Goal: Navigation & Orientation: Find specific page/section

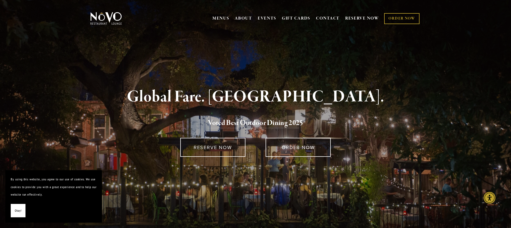
click at [19, 214] on span "Okay!" at bounding box center [18, 211] width 7 height 8
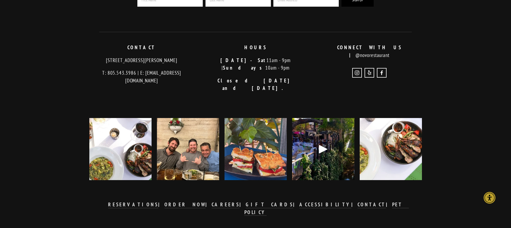
scroll to position [1309, 0]
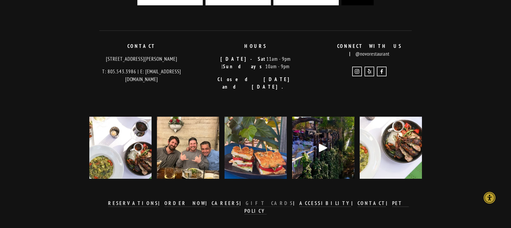
click at [261, 200] on strong "GIFT CARDS" at bounding box center [270, 203] width 48 height 6
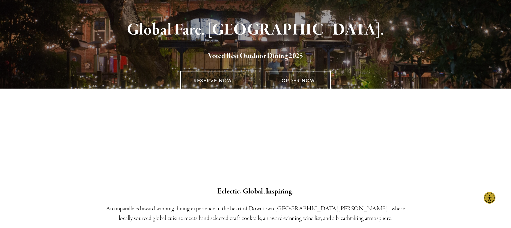
scroll to position [0, 0]
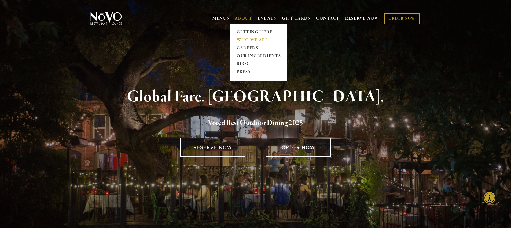
click at [246, 38] on link "WHO WE ARE" at bounding box center [259, 40] width 48 height 8
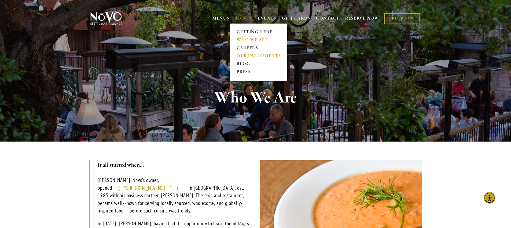
click at [246, 56] on link "OUR INGREDIENTS" at bounding box center [259, 56] width 48 height 8
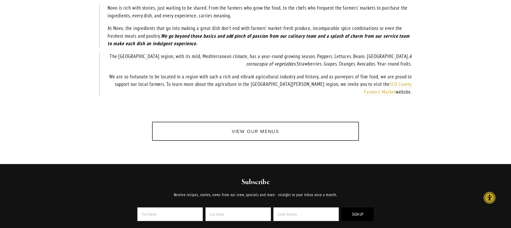
scroll to position [319, 0]
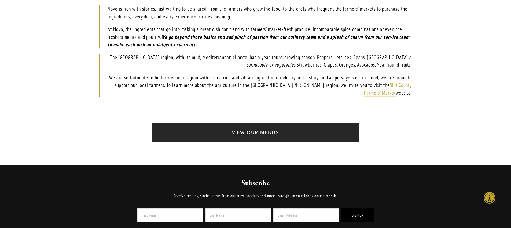
click at [253, 135] on link "View Our Menus" at bounding box center [255, 132] width 207 height 19
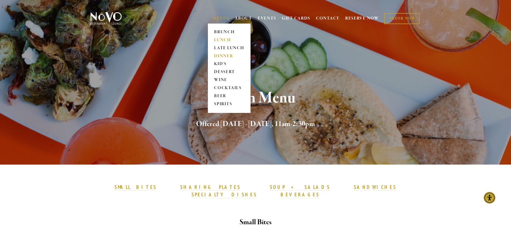
click at [224, 57] on link "DINNER" at bounding box center [229, 56] width 34 height 8
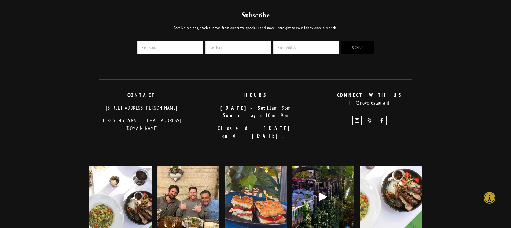
scroll to position [1362, 0]
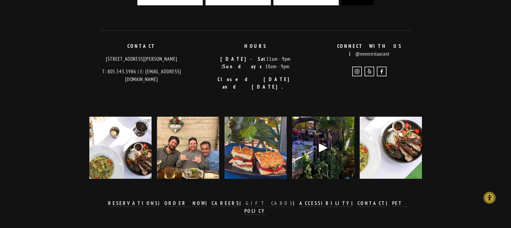
click at [256, 200] on strong "GIFT CARDS" at bounding box center [270, 203] width 48 height 6
